Goal: Find specific page/section: Find specific page/section

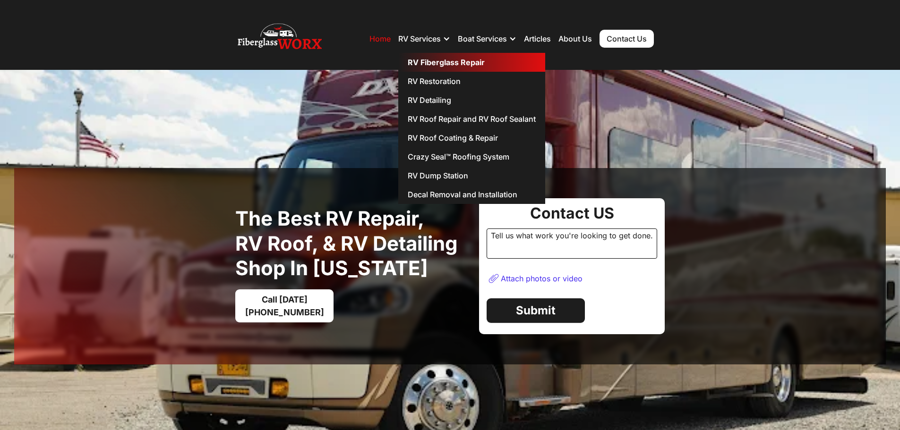
click at [438, 64] on link "RV Fiberglass Repair" at bounding box center [471, 62] width 147 height 19
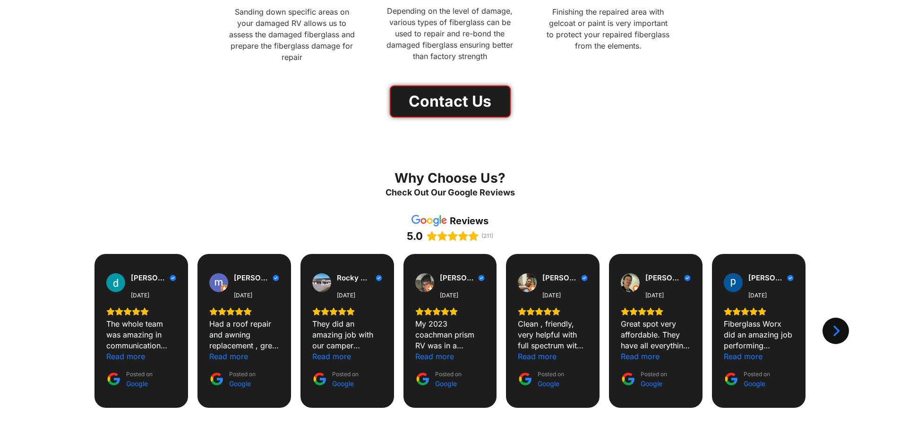
scroll to position [850, 0]
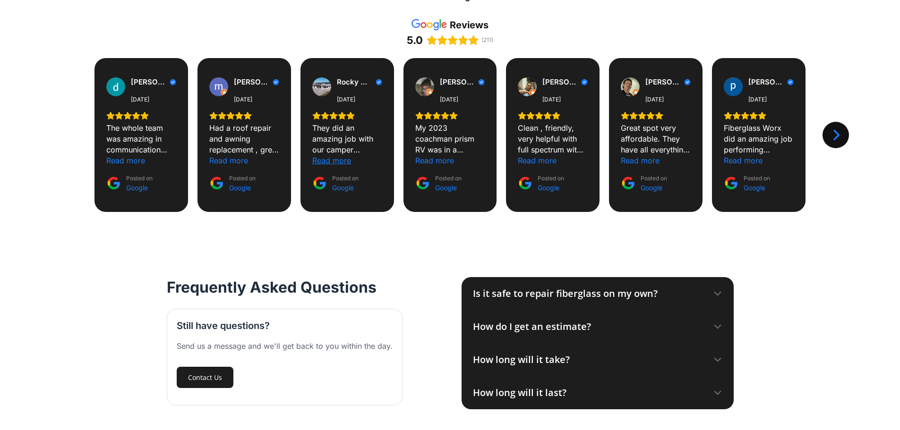
click at [335, 160] on div "Read more" at bounding box center [331, 160] width 39 height 11
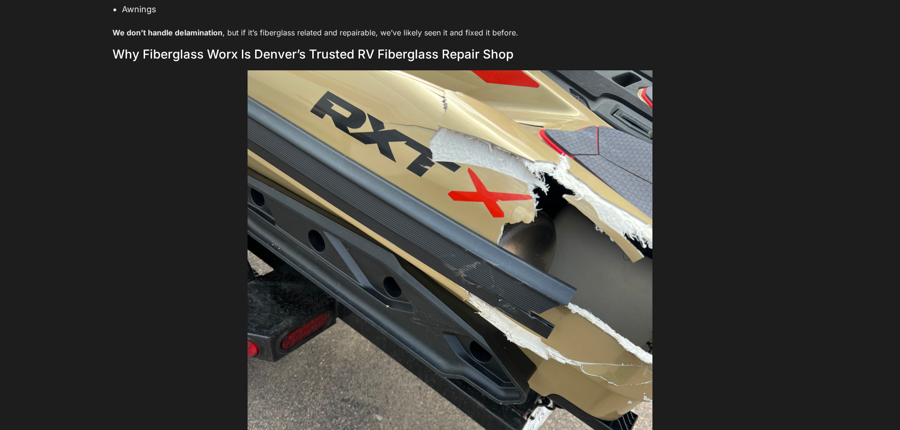
scroll to position [2173, 0]
